Goal: Check status: Check status

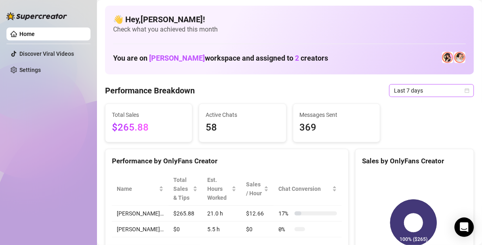
click at [464, 92] on icon "calendar" at bounding box center [466, 90] width 5 height 5
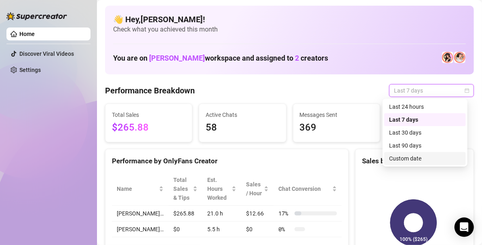
click at [424, 158] on div "Custom date" at bounding box center [425, 158] width 72 height 9
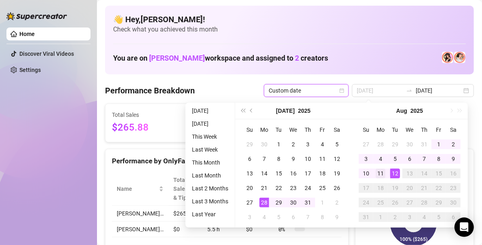
type input "2025-08-11"
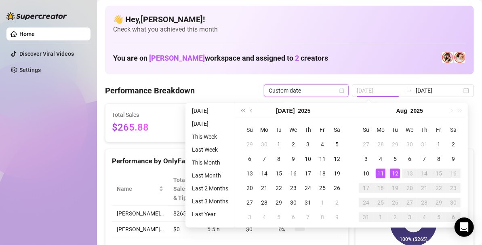
click at [376, 175] on div "11" at bounding box center [381, 173] width 10 height 10
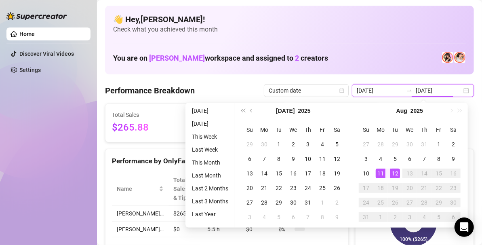
type input "2025-08-12"
click at [330, 59] on div "You are on Holly Beth workspace and assigned to 2 creators" at bounding box center [289, 57] width 353 height 17
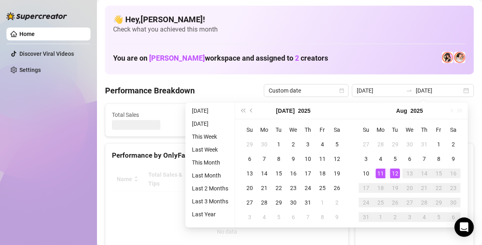
type input "2025-08-11"
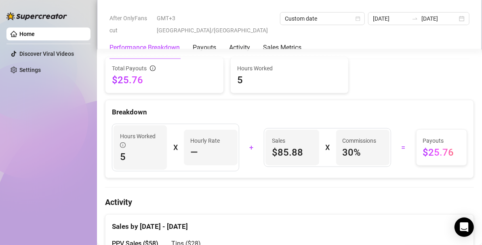
scroll to position [252, 0]
